Goal: Communication & Community: Participate in discussion

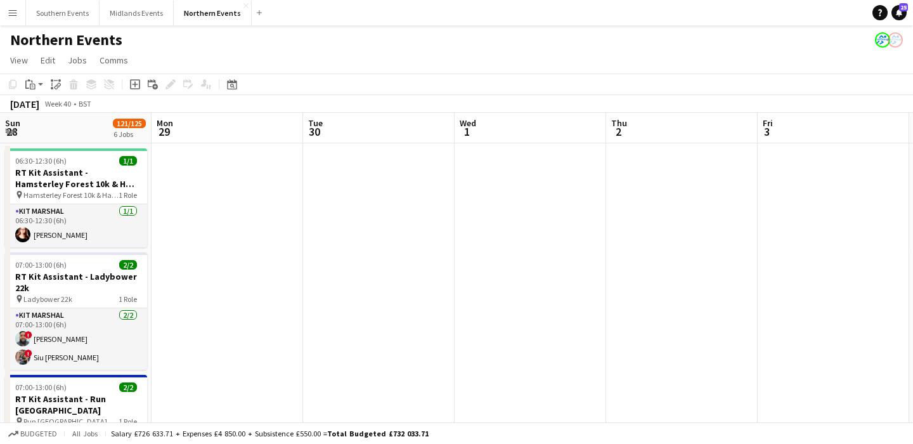
scroll to position [0, 624]
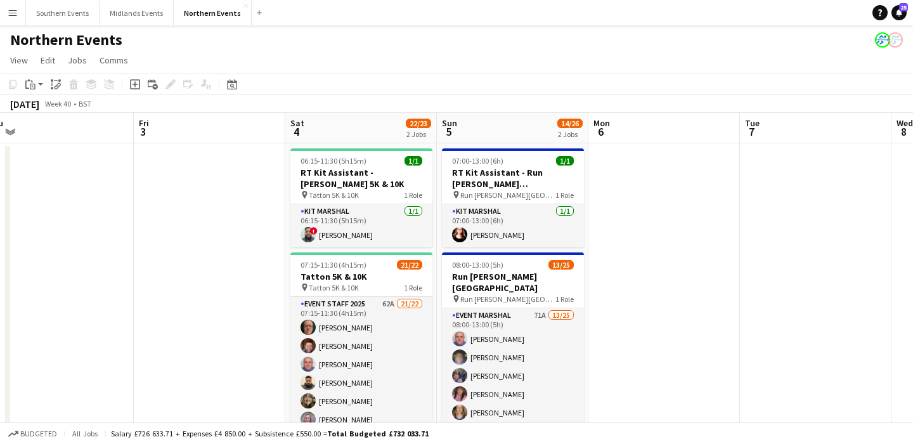
click at [8, 6] on button "Menu" at bounding box center [12, 12] width 25 height 25
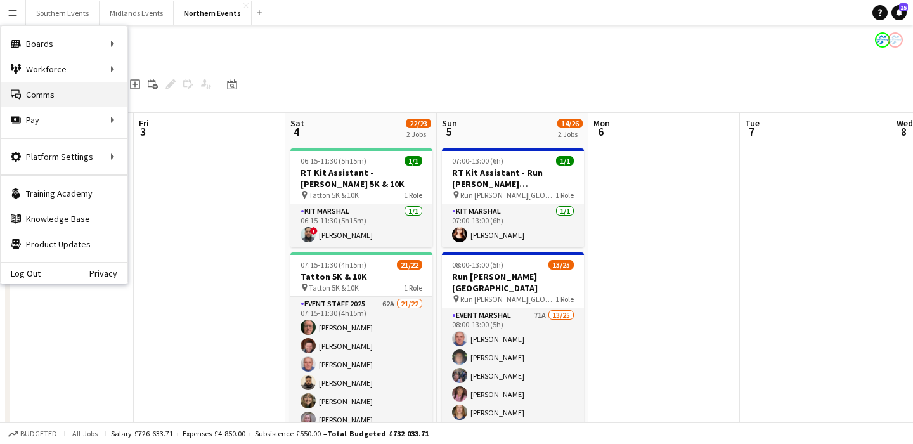
click at [55, 94] on link "Comms Comms" at bounding box center [64, 94] width 127 height 25
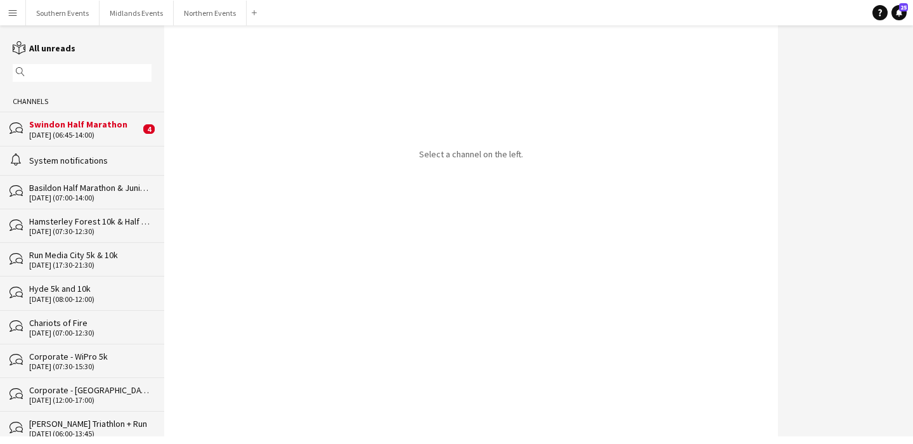
click at [75, 73] on input "text" at bounding box center [88, 72] width 120 height 11
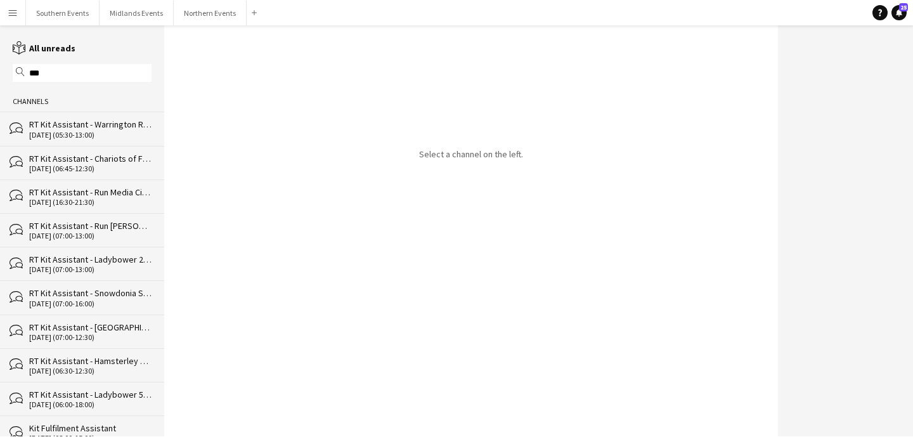
type input "***"
click at [108, 293] on div "RT Kit Assistant - Snowdonia Sea2Sky" at bounding box center [90, 292] width 122 height 11
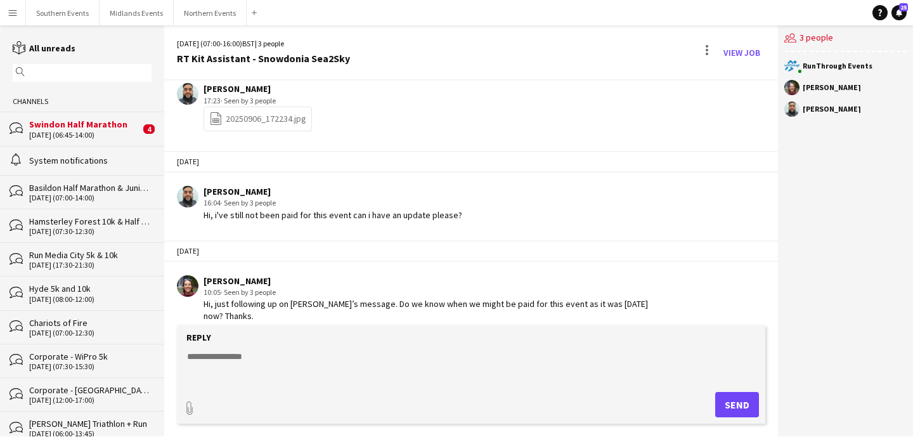
scroll to position [1996, 0]
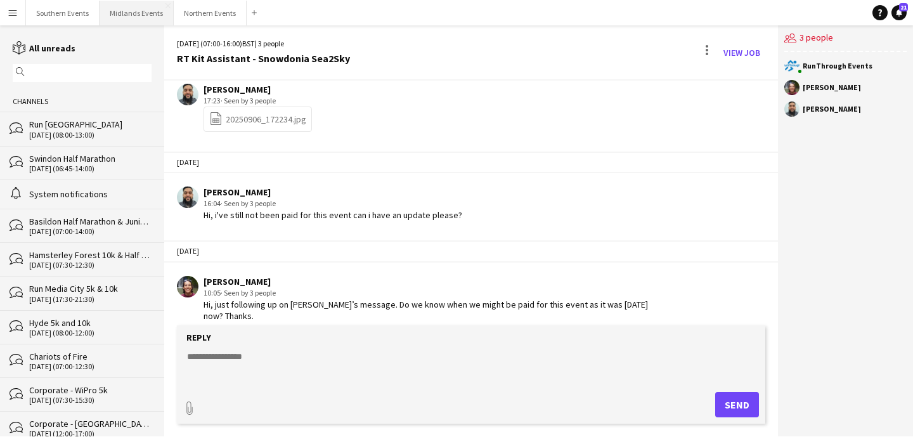
click at [138, 18] on button "Midlands Events Close" at bounding box center [137, 13] width 74 height 25
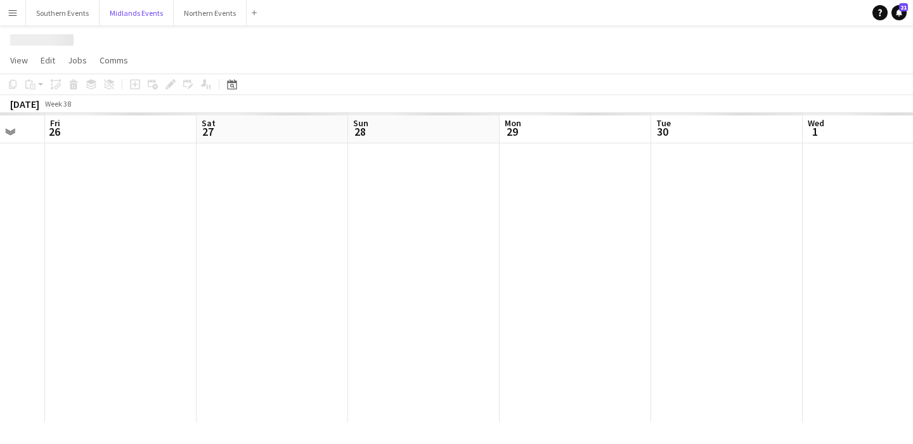
scroll to position [0, 446]
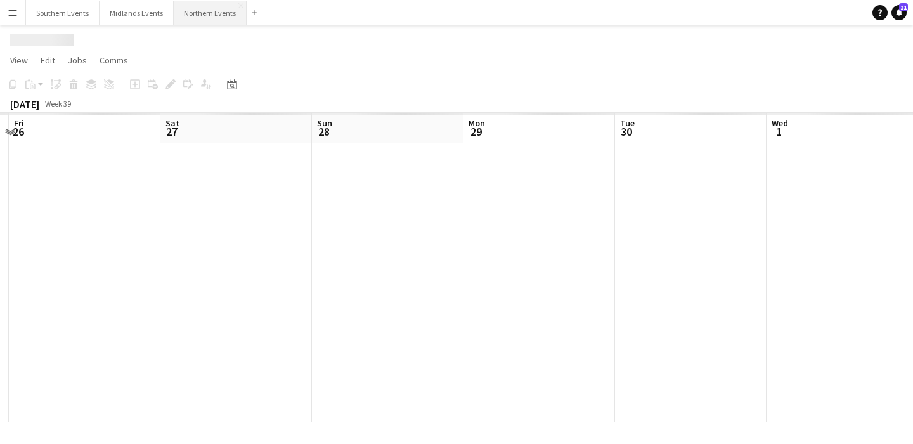
click at [209, 16] on button "Northern Events Close" at bounding box center [210, 13] width 73 height 25
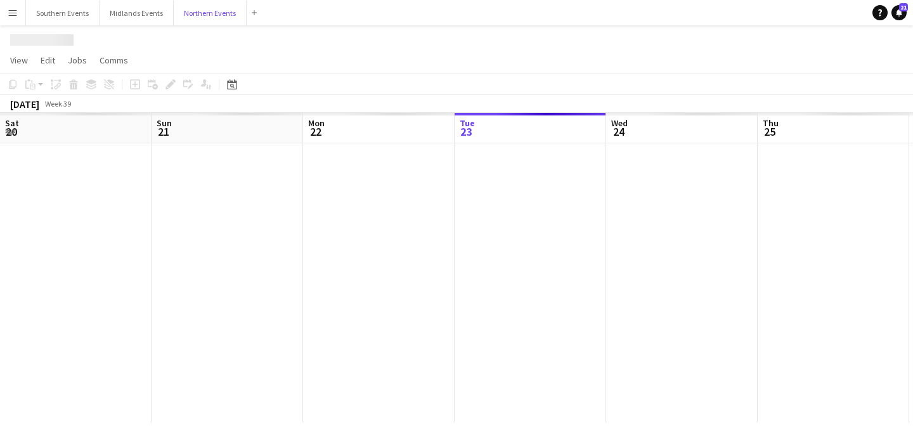
scroll to position [0, 303]
